Goal: Contribute content: Add original content to the website for others to see

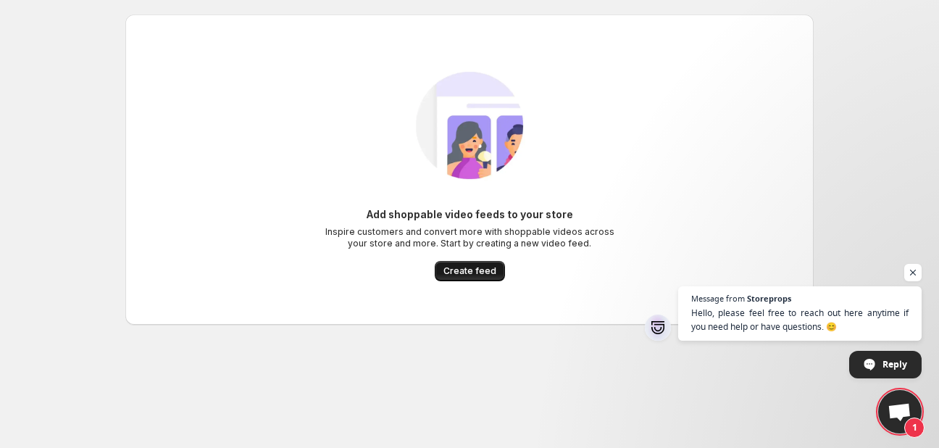
click at [452, 280] on button "Create feed" at bounding box center [470, 271] width 70 height 20
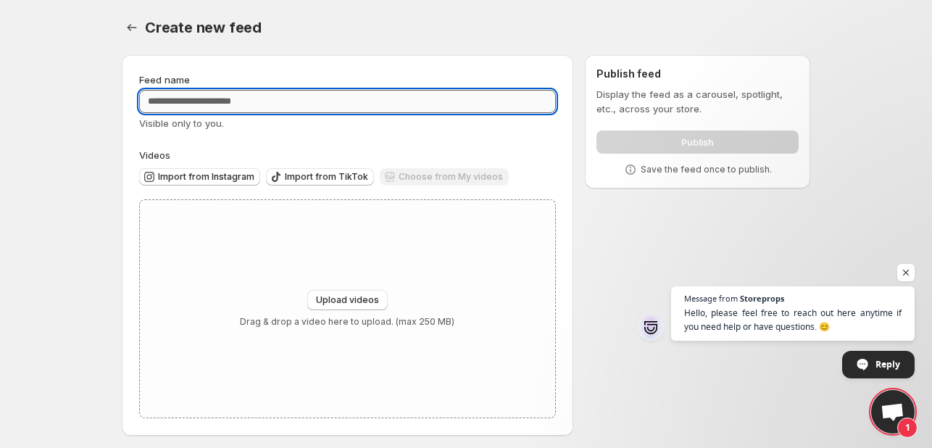
click at [220, 111] on input "Feed name" at bounding box center [347, 101] width 417 height 23
type input "*****"
click at [327, 296] on span "Upload videos" at bounding box center [347, 300] width 63 height 12
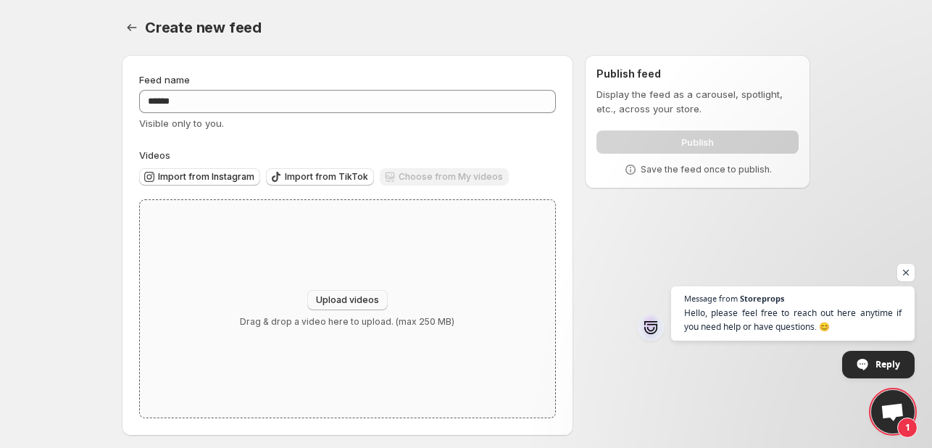
type input "**********"
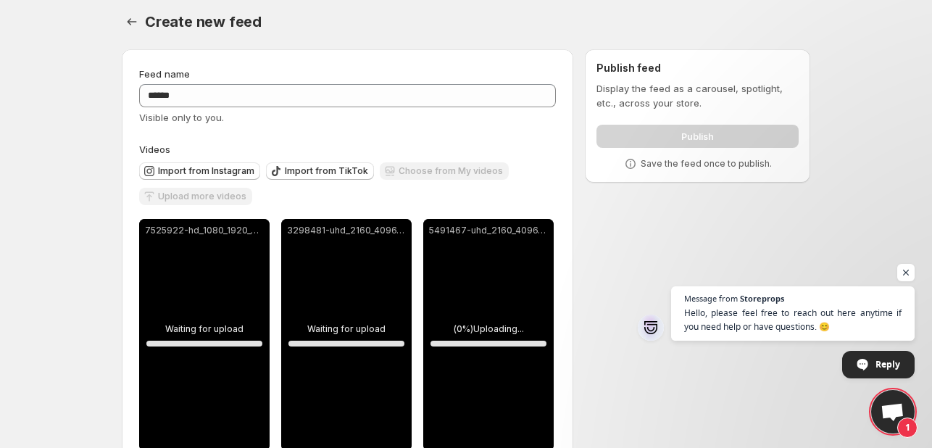
scroll to position [44, 0]
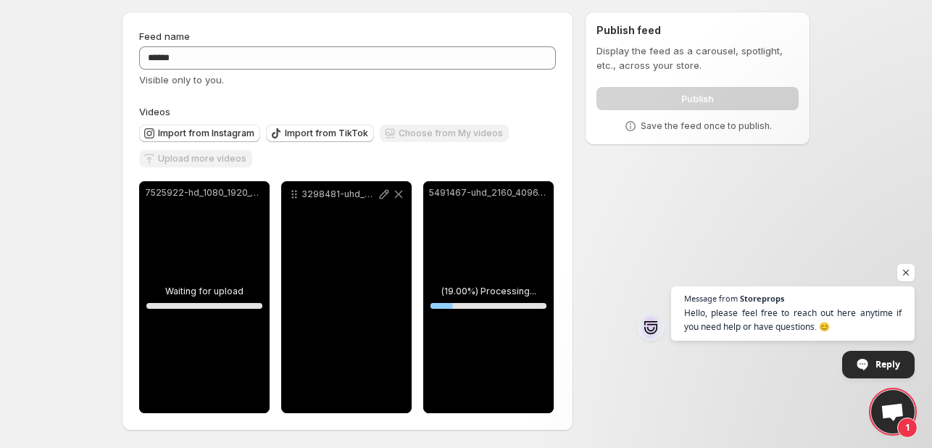
click at [357, 283] on div "3298481-uhd_2160_4096_25fps.mp4" at bounding box center [346, 297] width 130 height 232
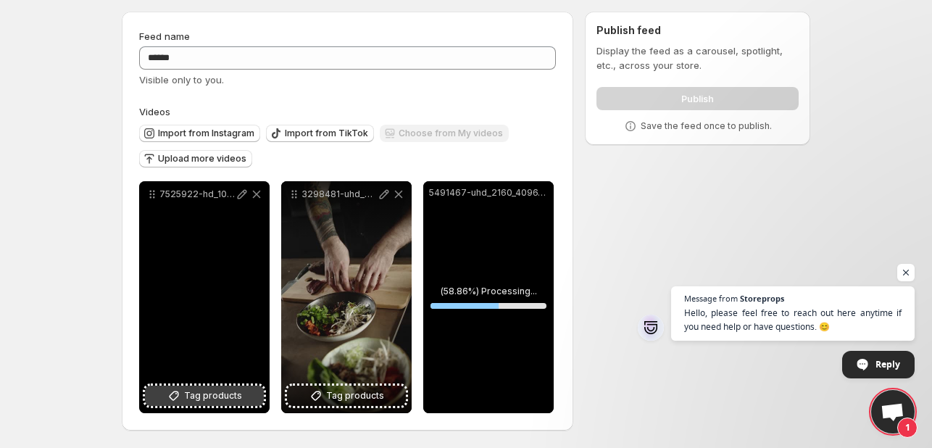
click at [195, 398] on span "Tag products" at bounding box center [213, 395] width 58 height 14
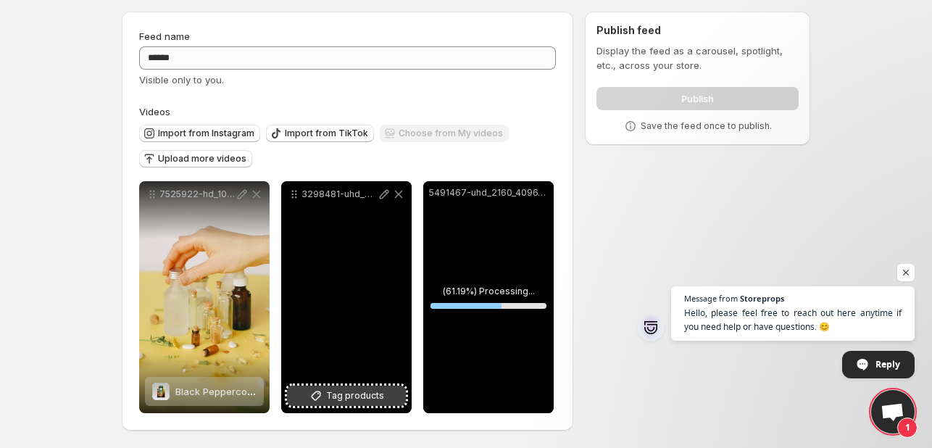
click at [342, 398] on span "Tag products" at bounding box center [355, 395] width 58 height 14
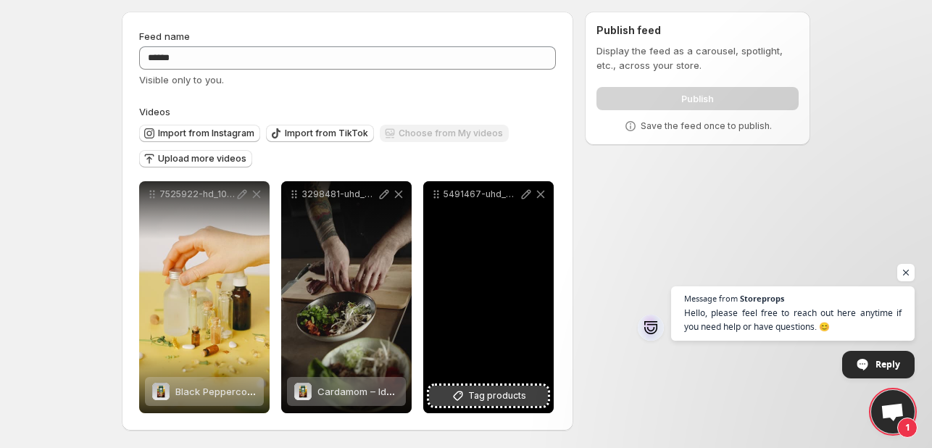
click at [459, 392] on icon at bounding box center [458, 395] width 14 height 14
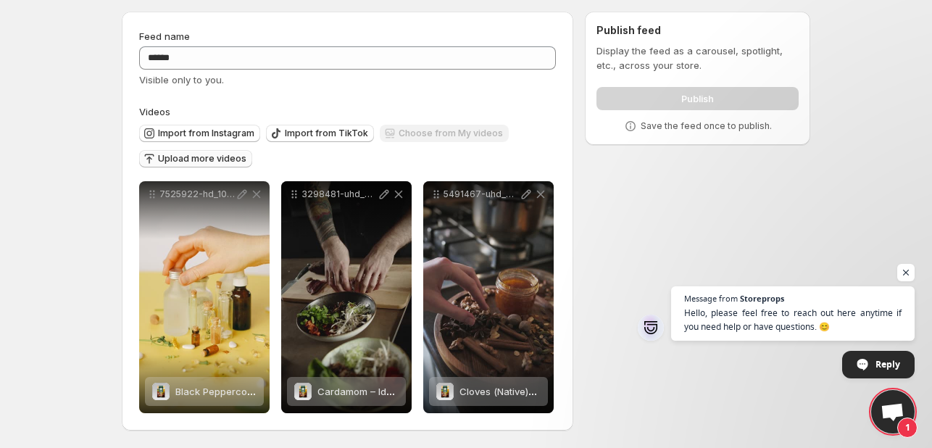
click at [188, 157] on span "Upload more videos" at bounding box center [202, 159] width 88 height 12
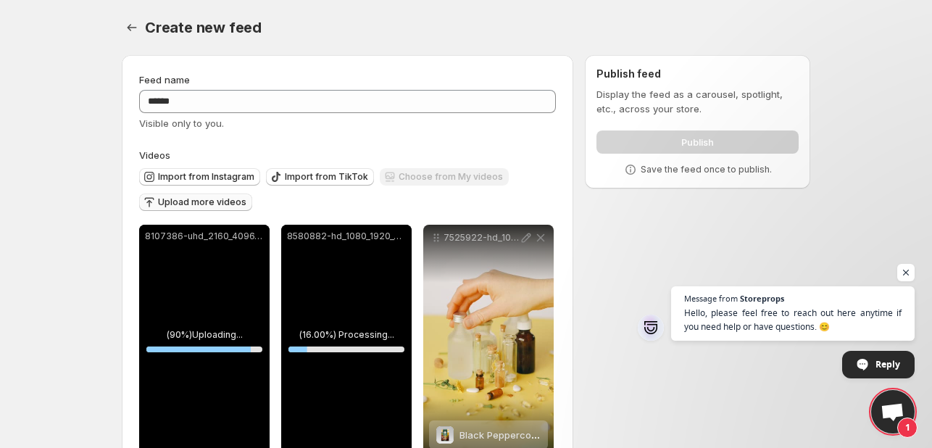
scroll to position [217, 0]
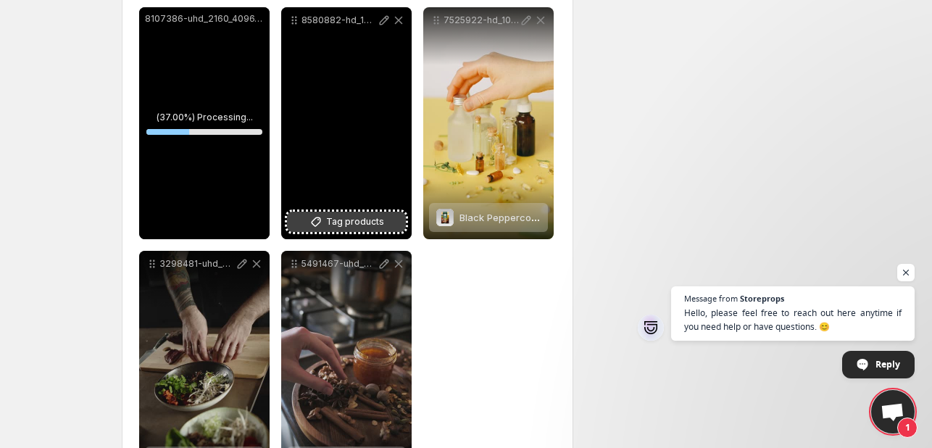
click at [343, 224] on span "Tag products" at bounding box center [355, 221] width 58 height 14
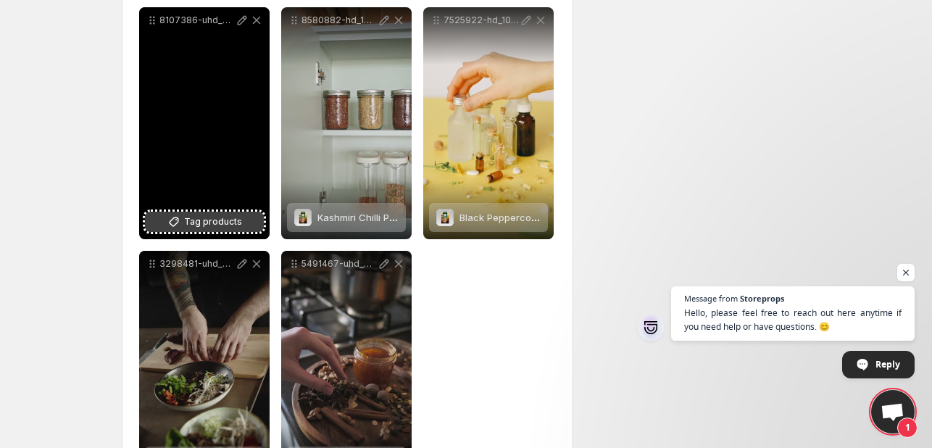
click at [233, 224] on span "Tag products" at bounding box center [213, 221] width 58 height 14
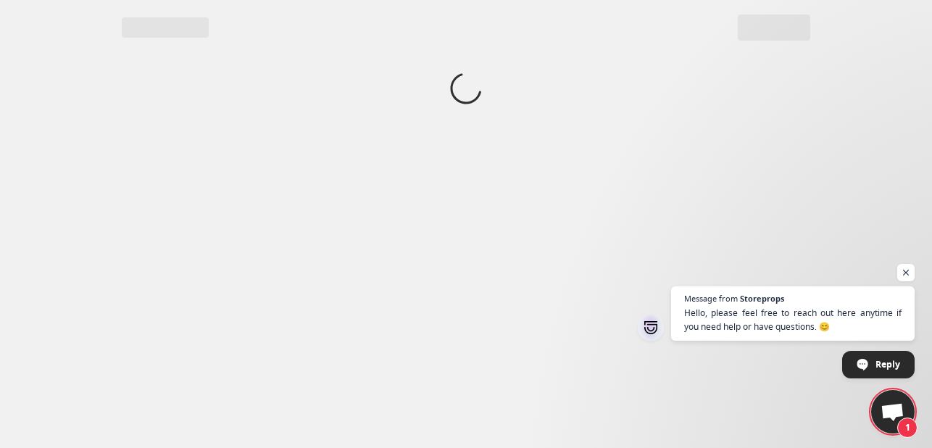
scroll to position [0, 0]
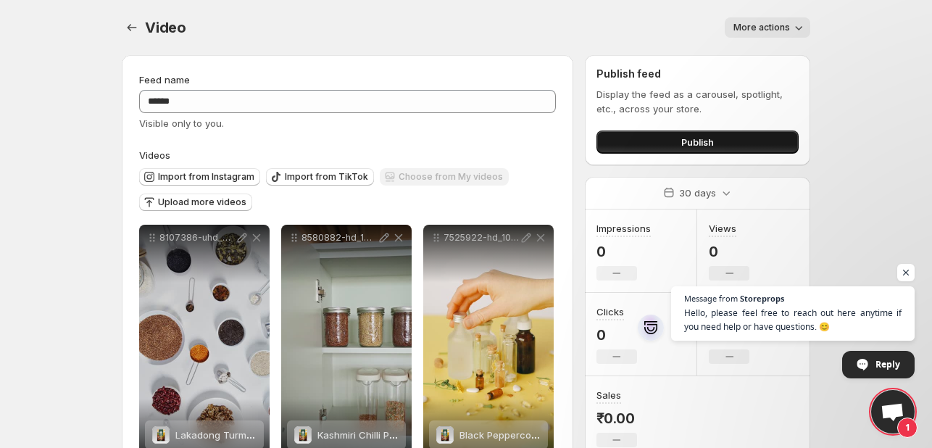
click at [668, 145] on button "Publish" at bounding box center [697, 141] width 202 height 23
click at [771, 33] on button "More actions" at bounding box center [767, 27] width 85 height 20
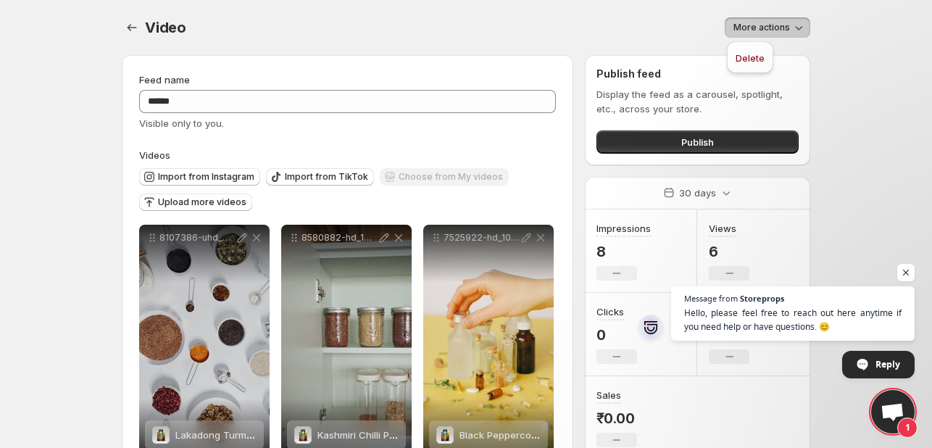
click at [660, 35] on div "More actions" at bounding box center [507, 27] width 606 height 20
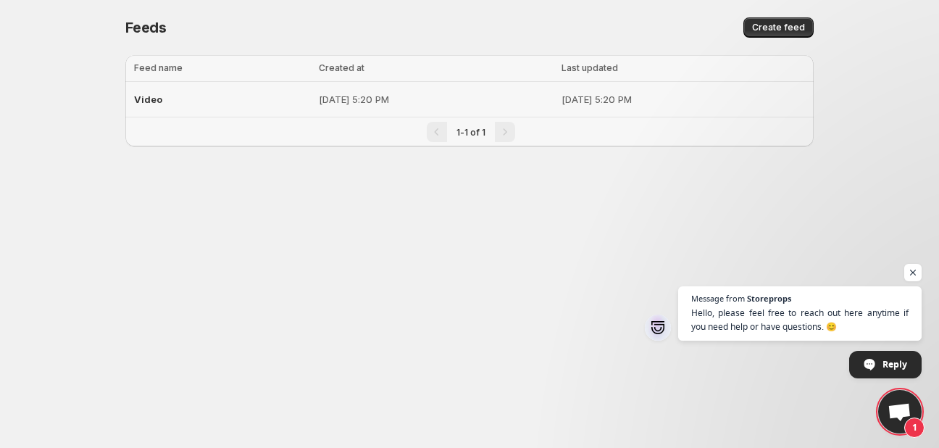
click at [167, 99] on div "Video" at bounding box center [222, 99] width 176 height 26
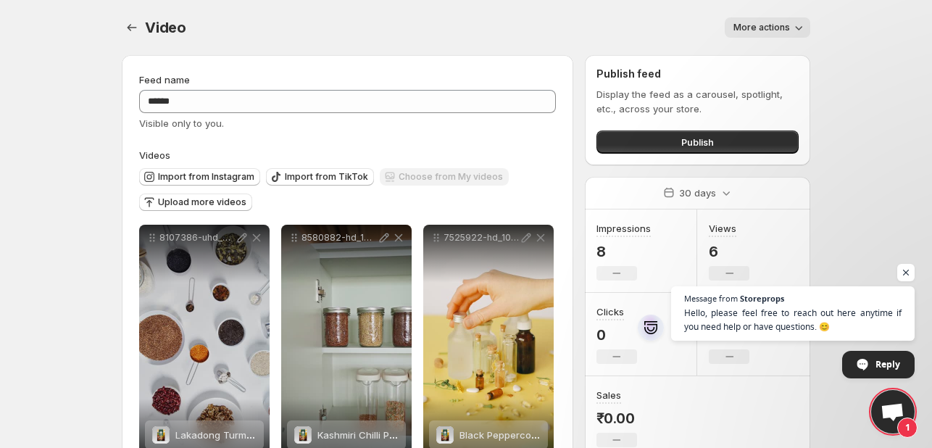
click at [776, 27] on span "More actions" at bounding box center [761, 28] width 57 height 12
click at [568, 27] on div "More actions" at bounding box center [507, 27] width 606 height 20
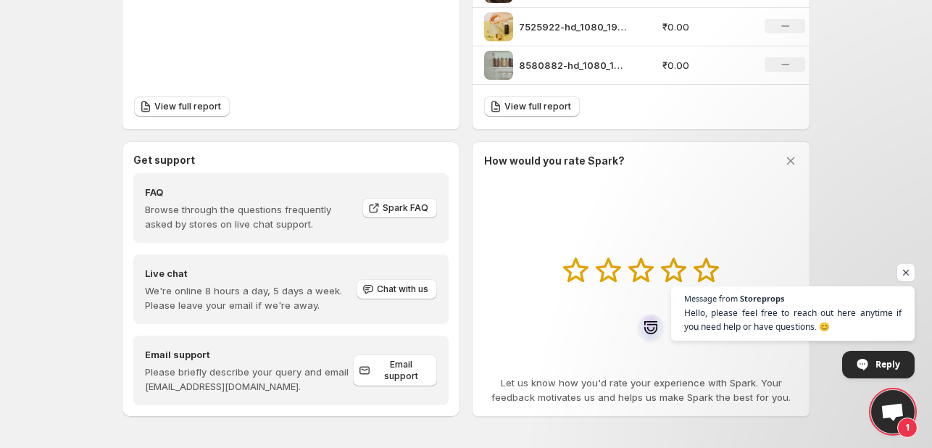
scroll to position [661, 0]
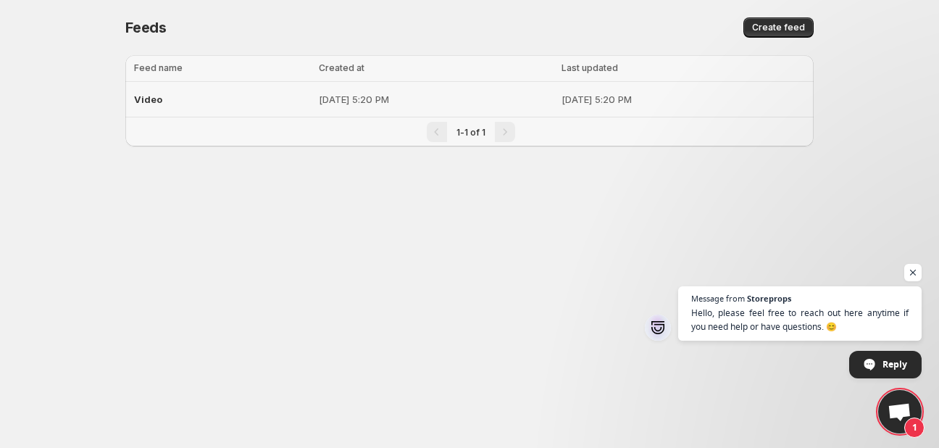
click at [314, 96] on td "[DATE] 5:20 PM" at bounding box center [435, 100] width 243 height 36
